Goal: Information Seeking & Learning: Learn about a topic

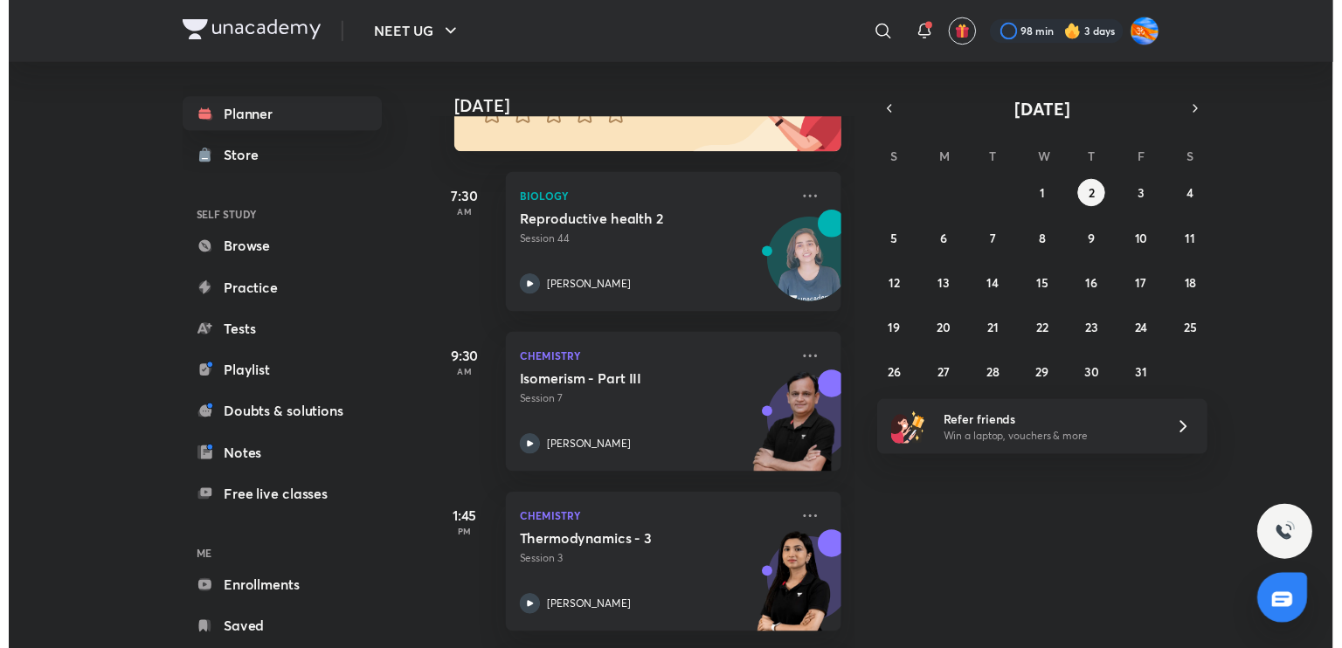
scroll to position [541, 0]
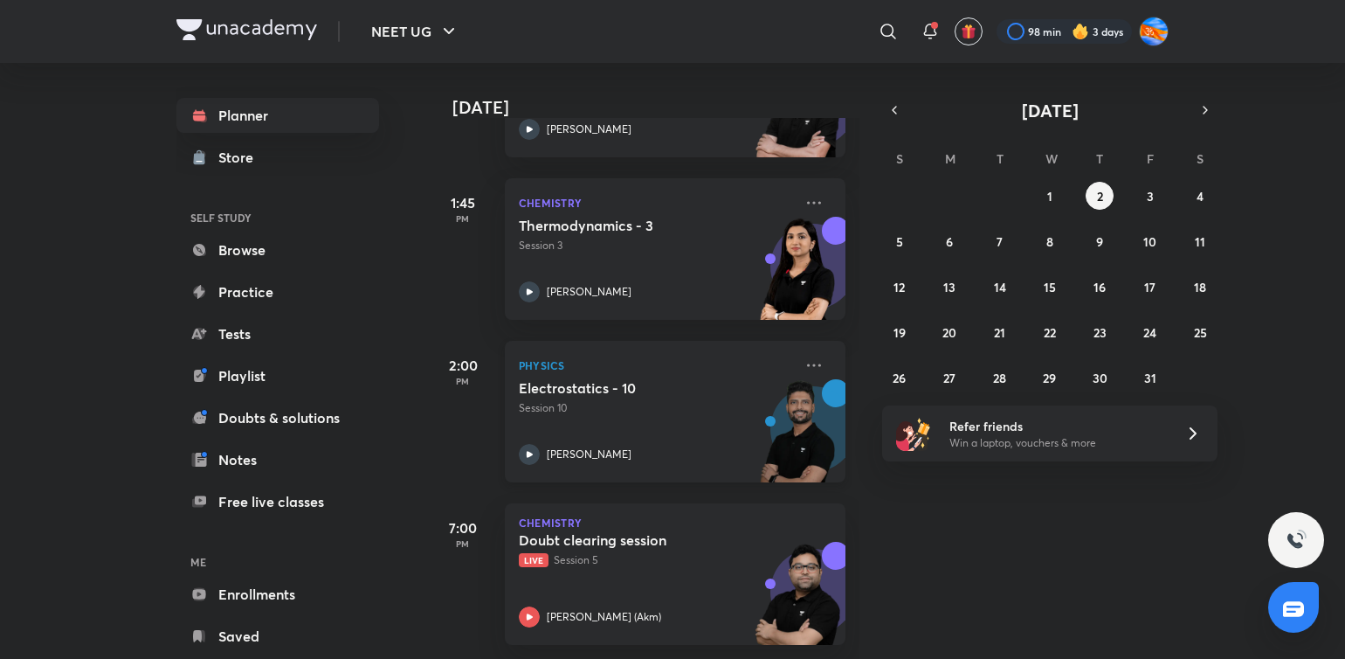
click at [559, 446] on p "[PERSON_NAME]" at bounding box center [589, 454] width 85 height 16
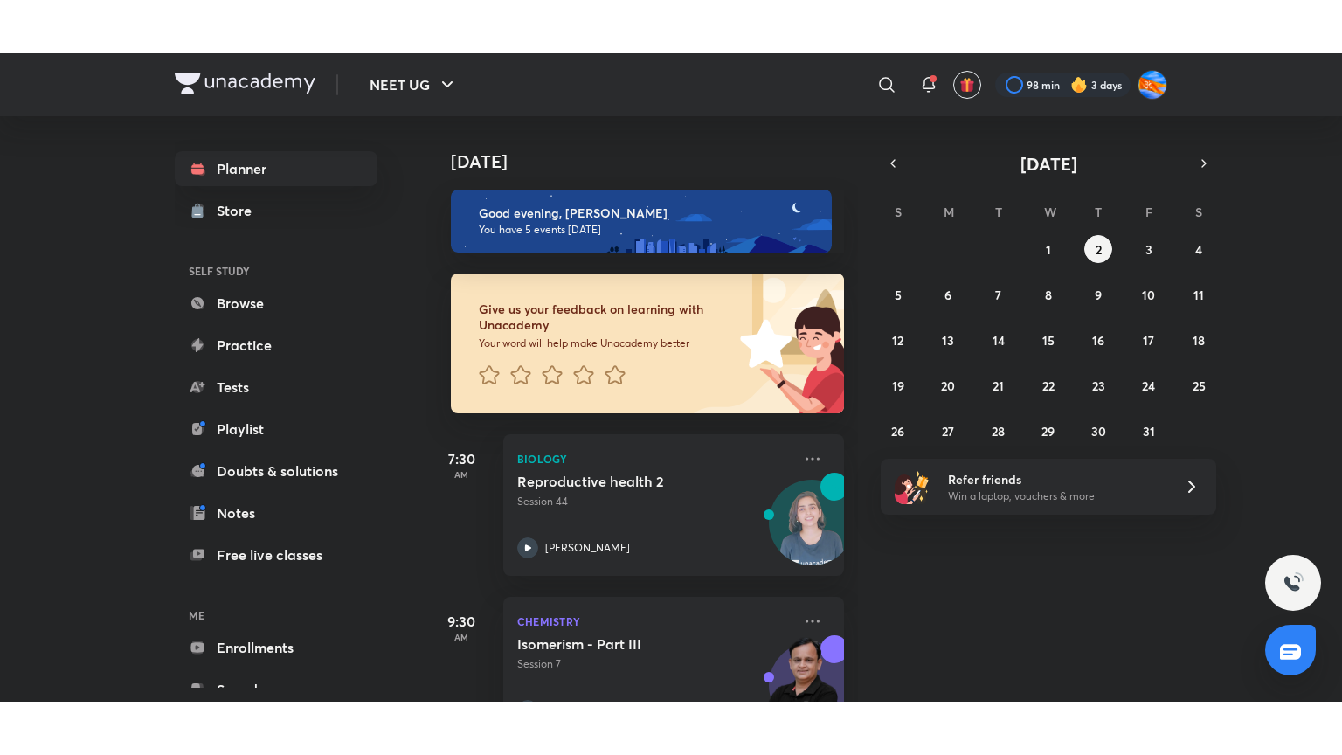
scroll to position [551, 0]
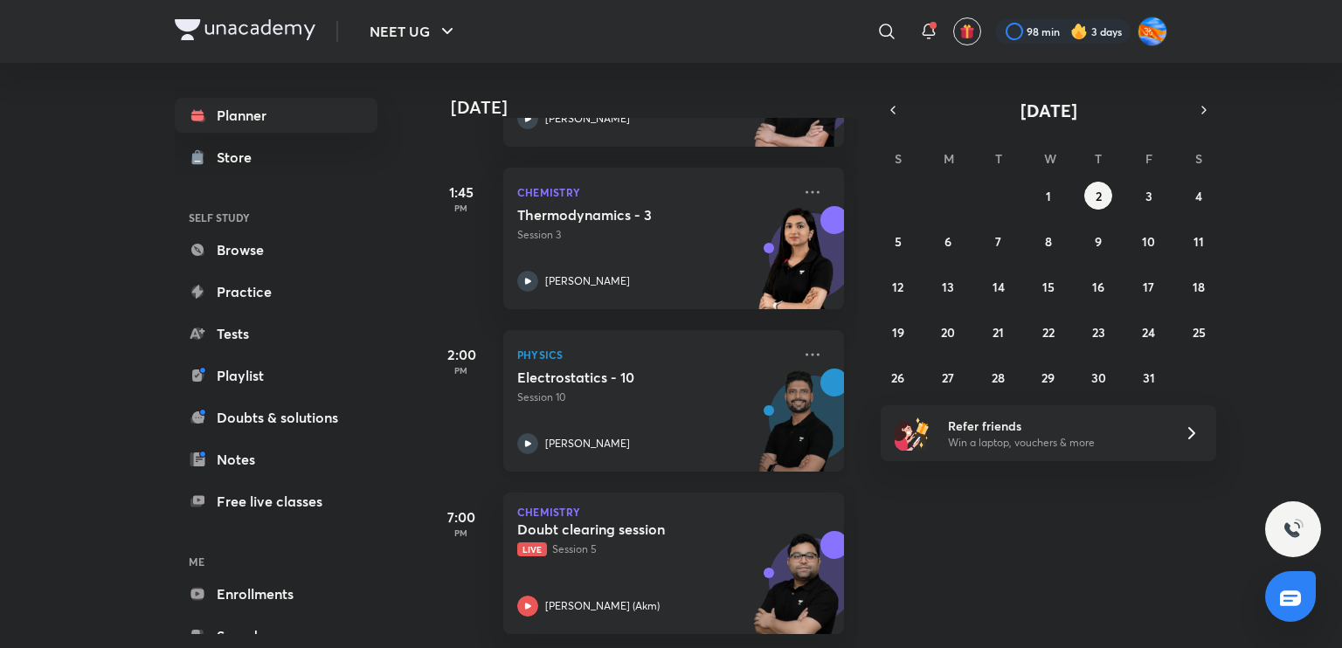
click at [580, 436] on p "[PERSON_NAME]" at bounding box center [587, 444] width 85 height 16
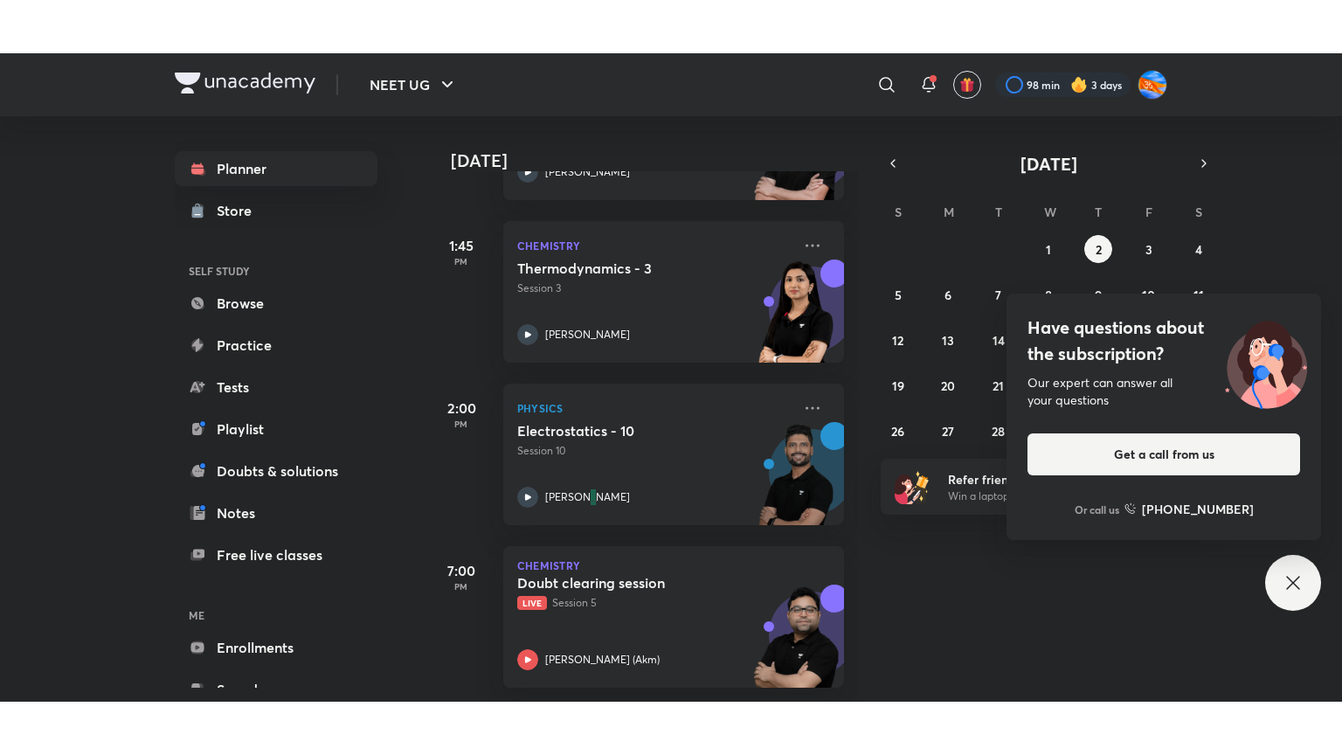
scroll to position [445, 0]
